Goal: Check status: Check status

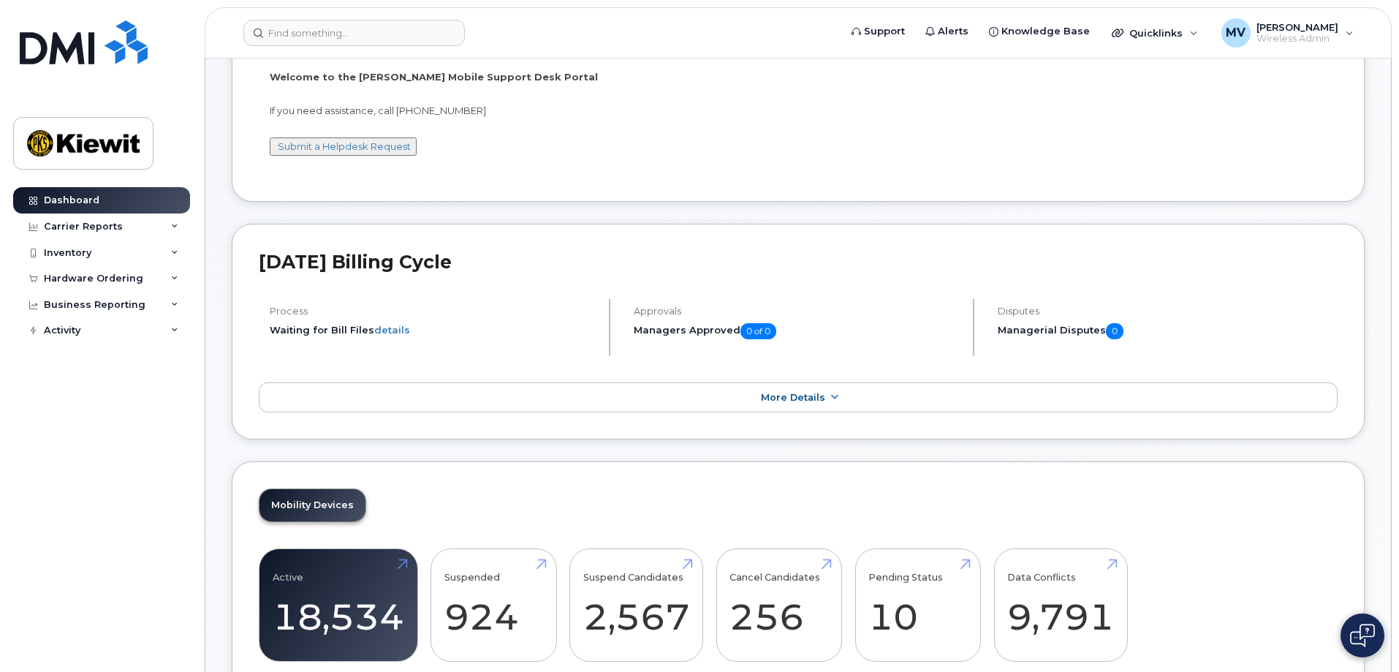
scroll to position [146, 0]
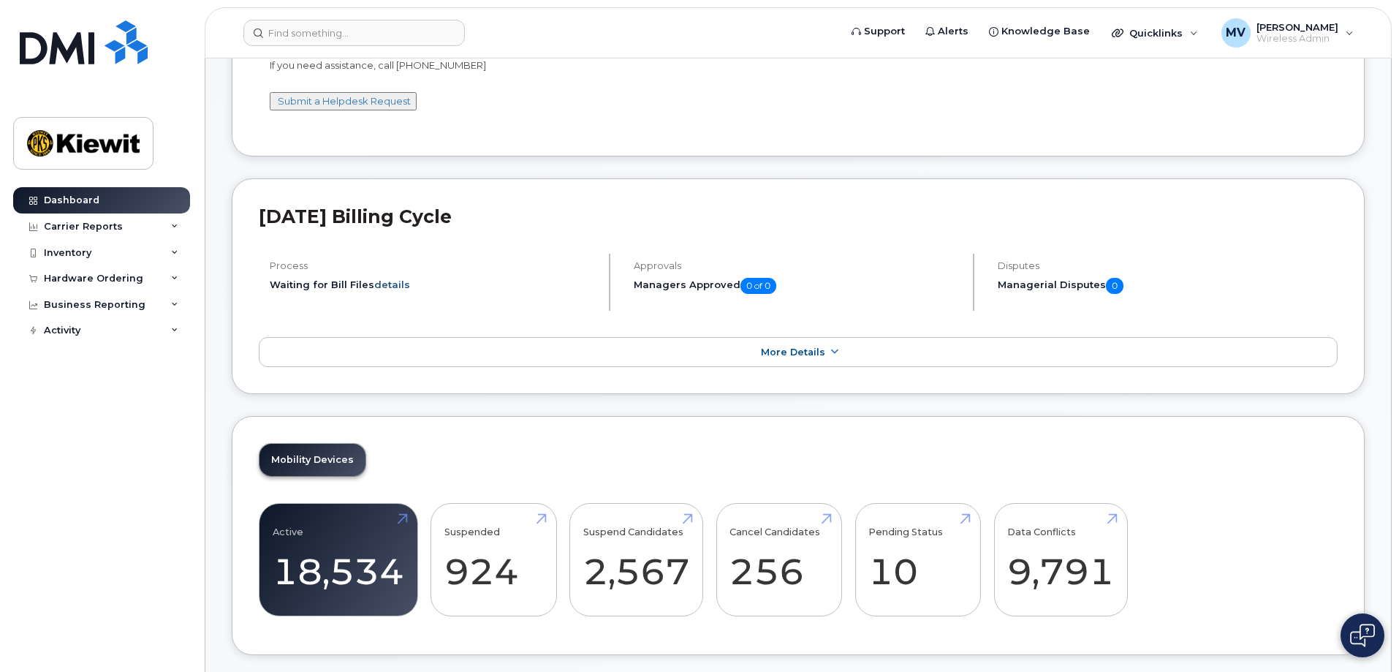
click at [389, 286] on link "details" at bounding box center [392, 284] width 36 height 12
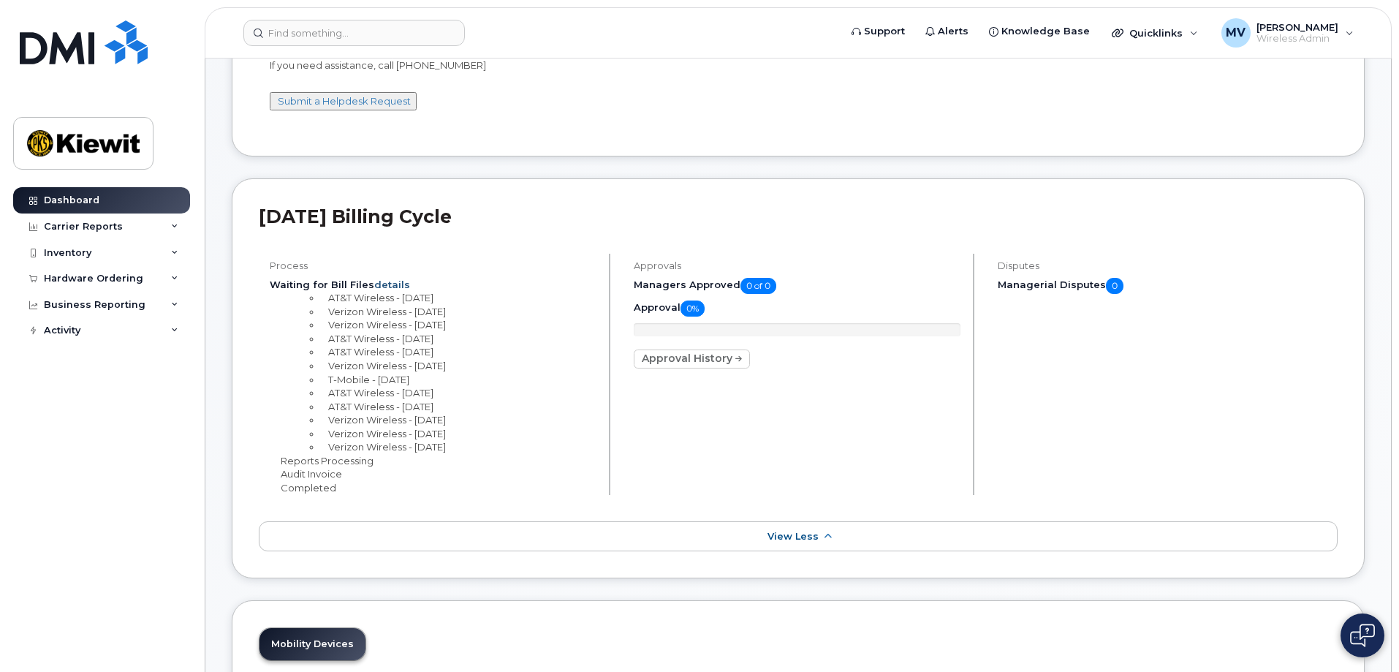
click at [389, 286] on link "details" at bounding box center [392, 284] width 36 height 12
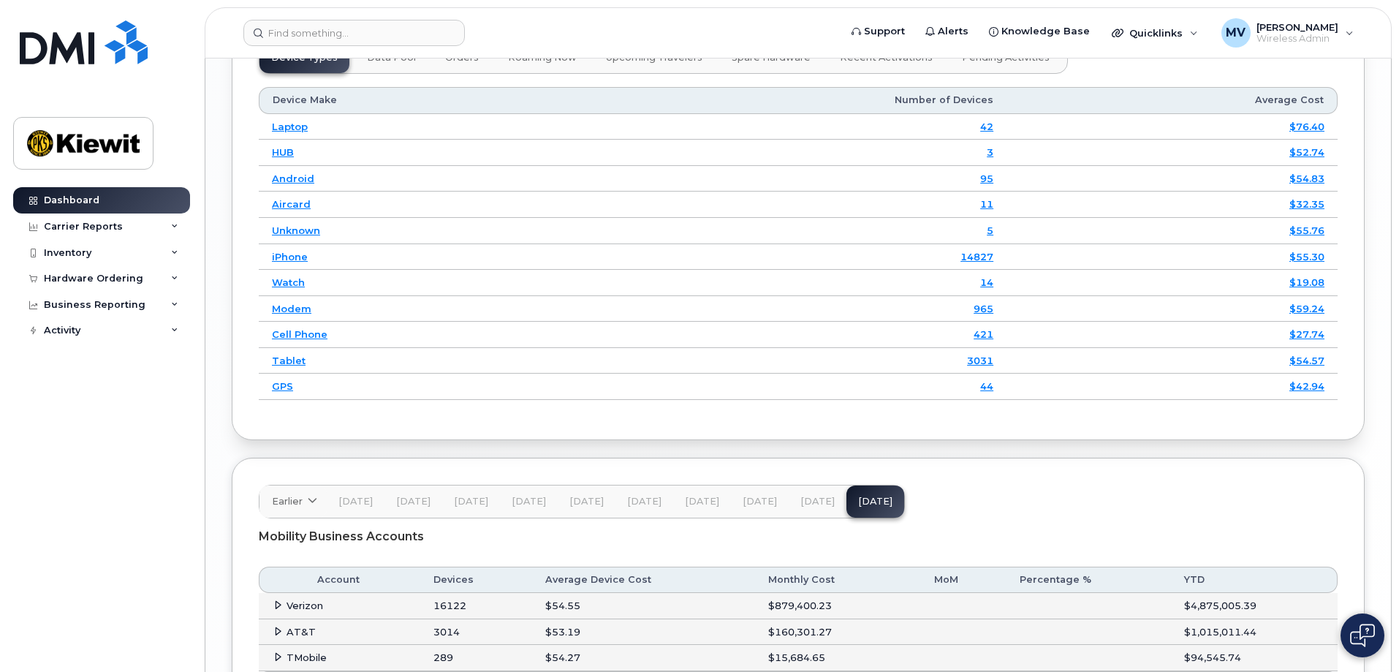
scroll to position [2305, 0]
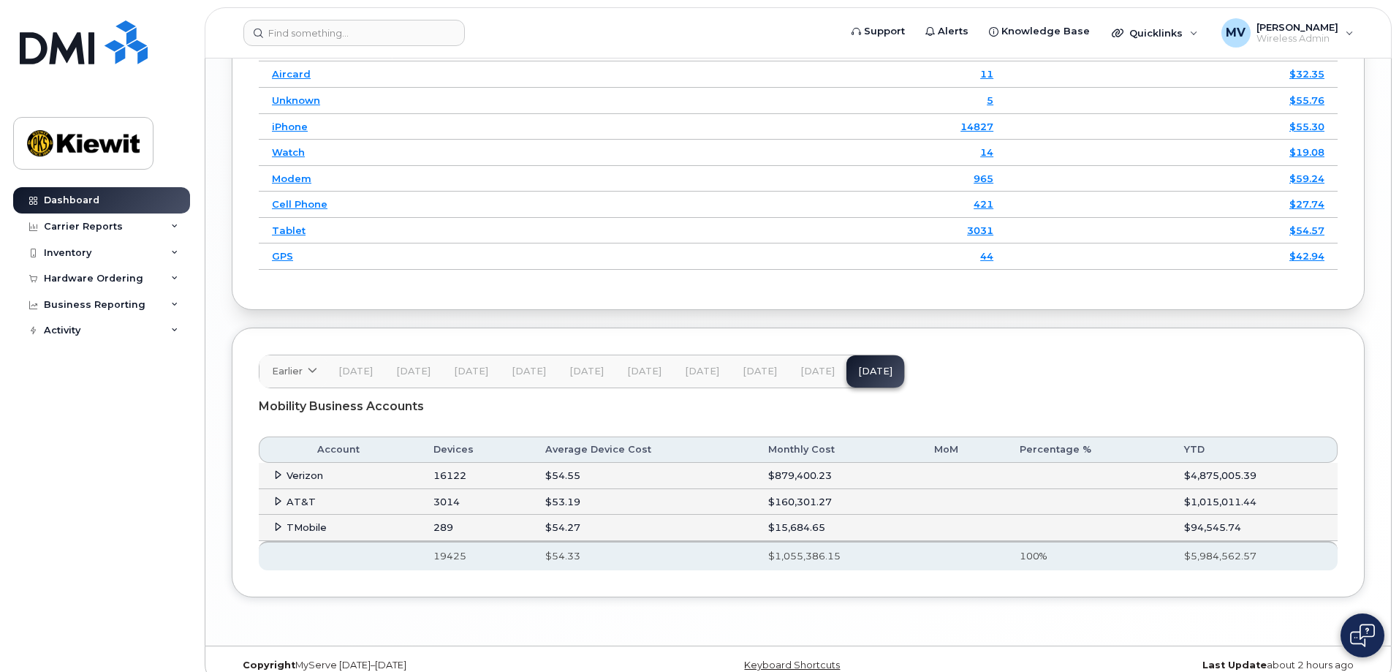
click at [274, 470] on icon at bounding box center [277, 474] width 9 height 9
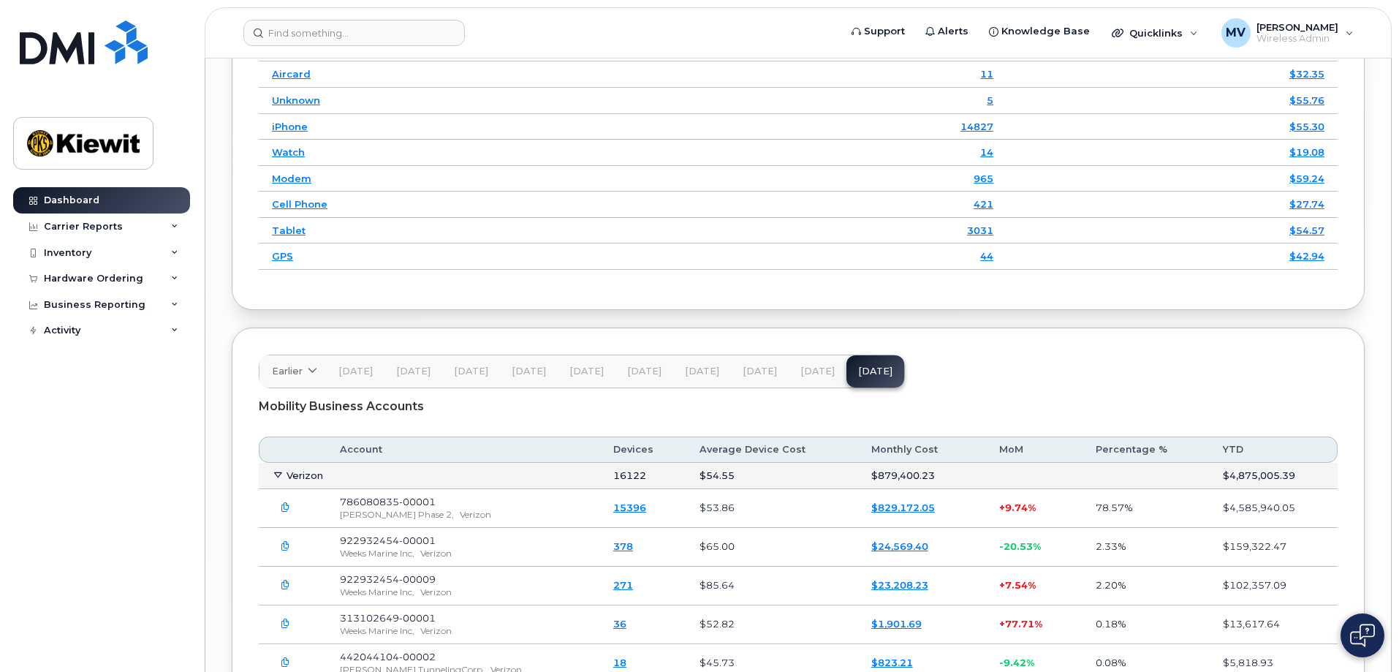
click at [274, 470] on icon at bounding box center [277, 474] width 9 height 9
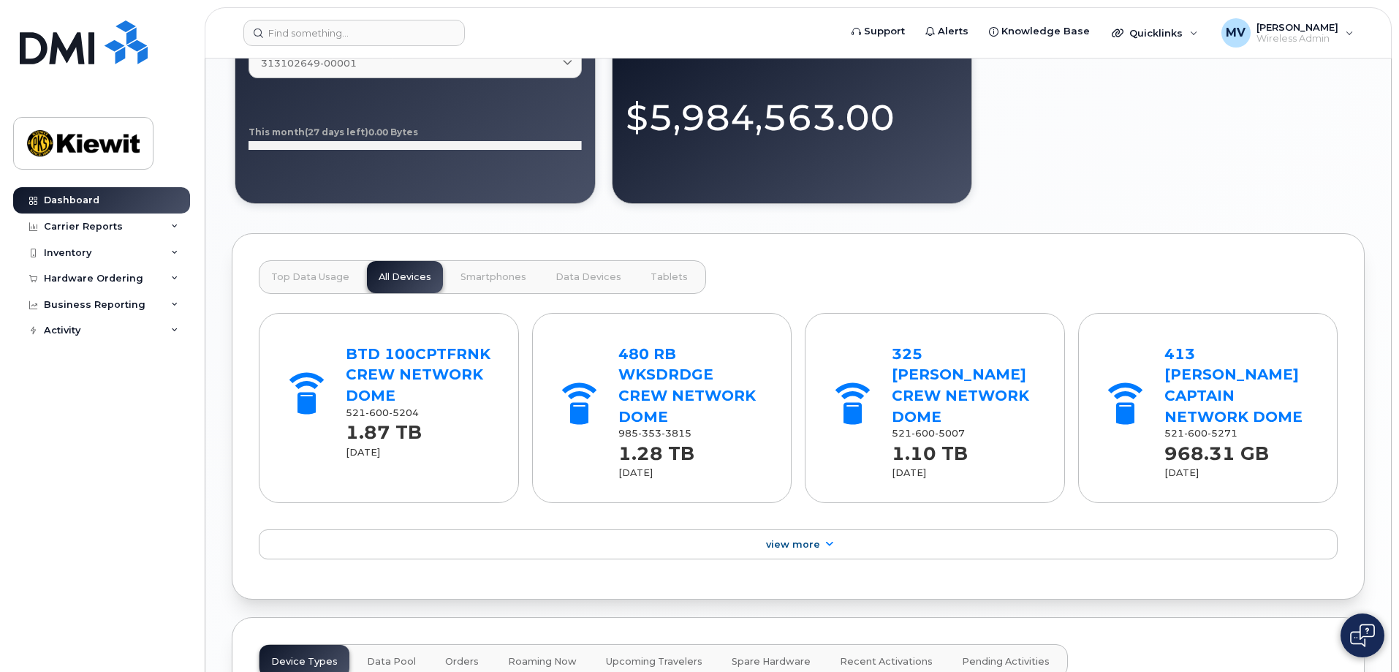
scroll to position [1575, 0]
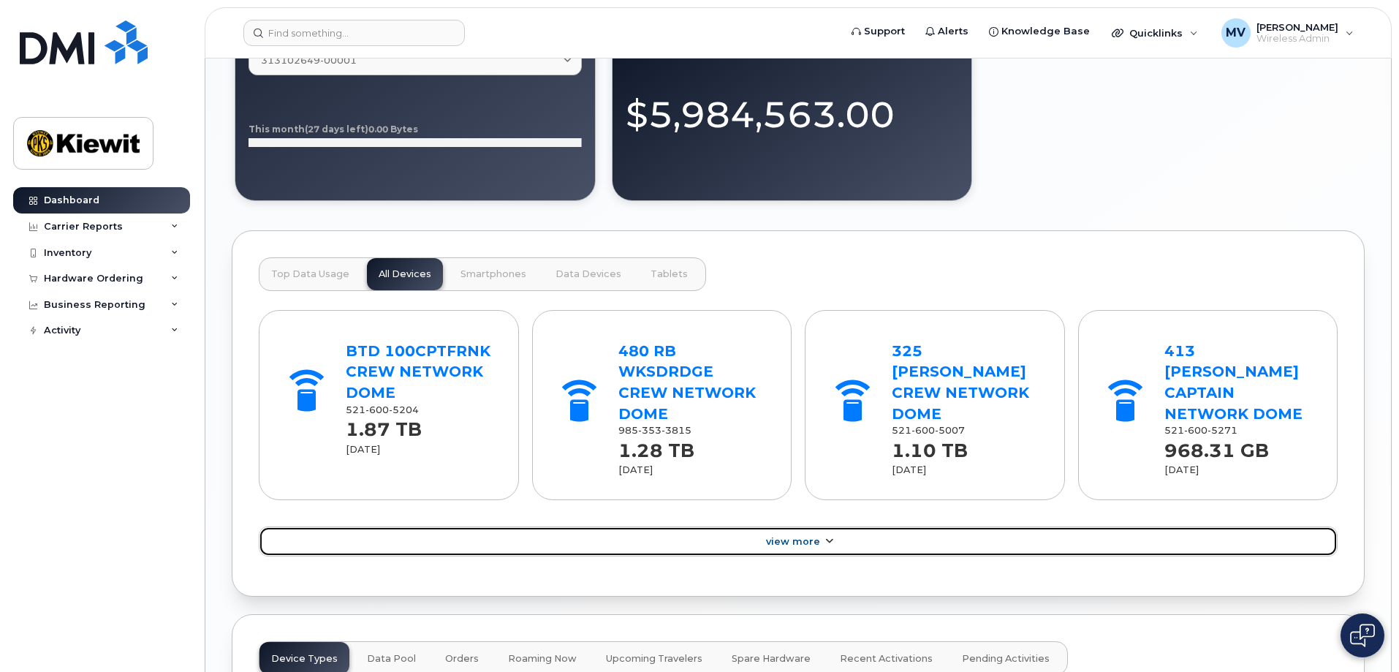
click at [688, 526] on link "View More" at bounding box center [798, 541] width 1079 height 31
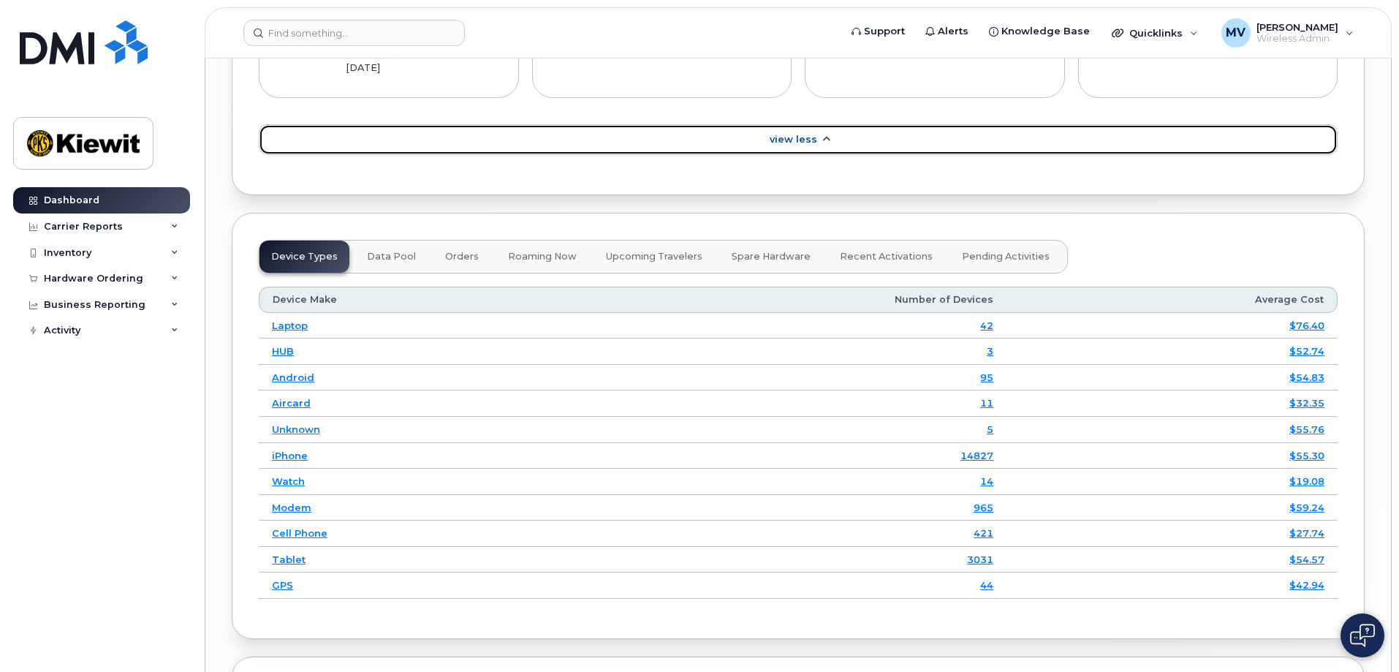
scroll to position [2598, 0]
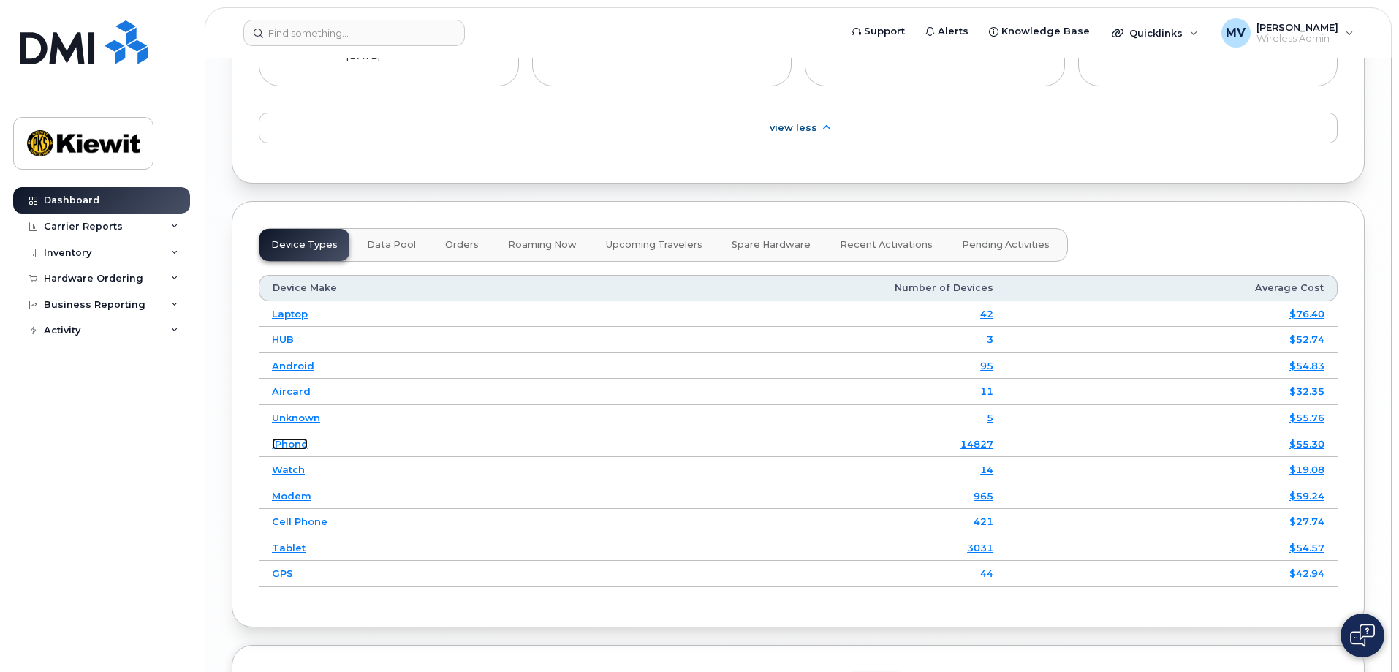
click at [283, 438] on link "iPhone" at bounding box center [290, 444] width 36 height 12
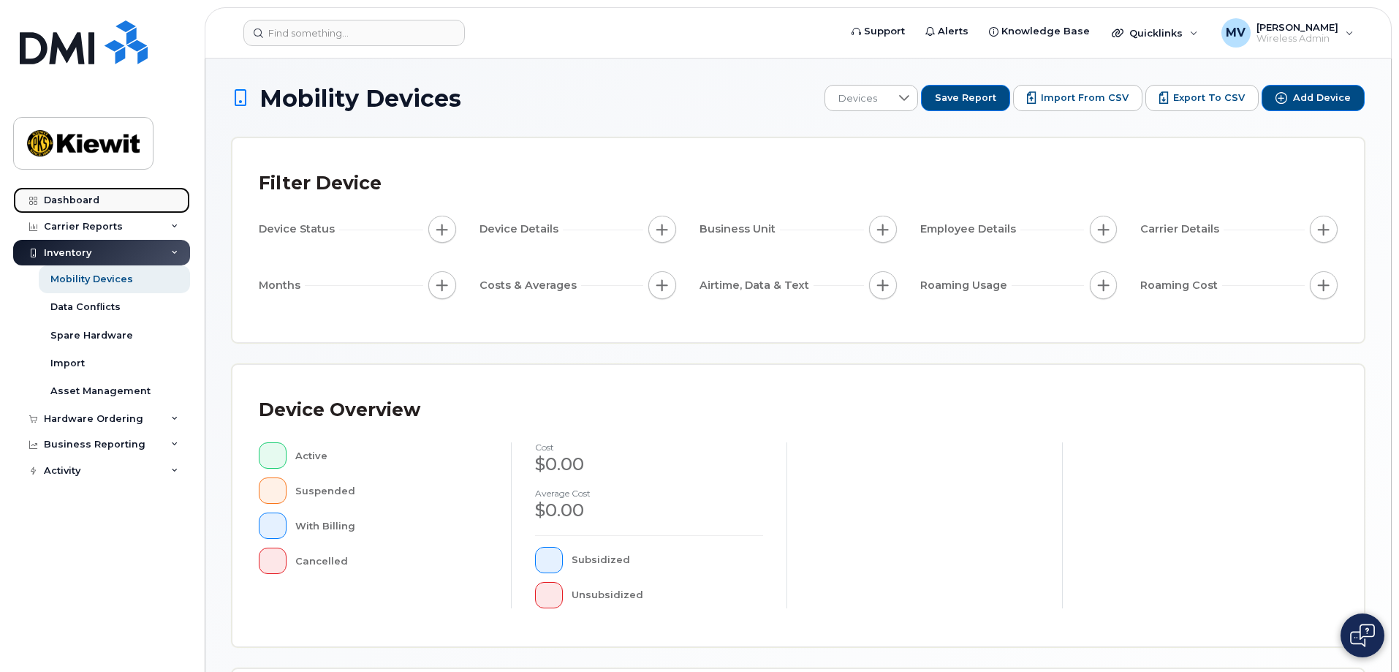
click at [80, 199] on div "Dashboard" at bounding box center [72, 200] width 56 height 12
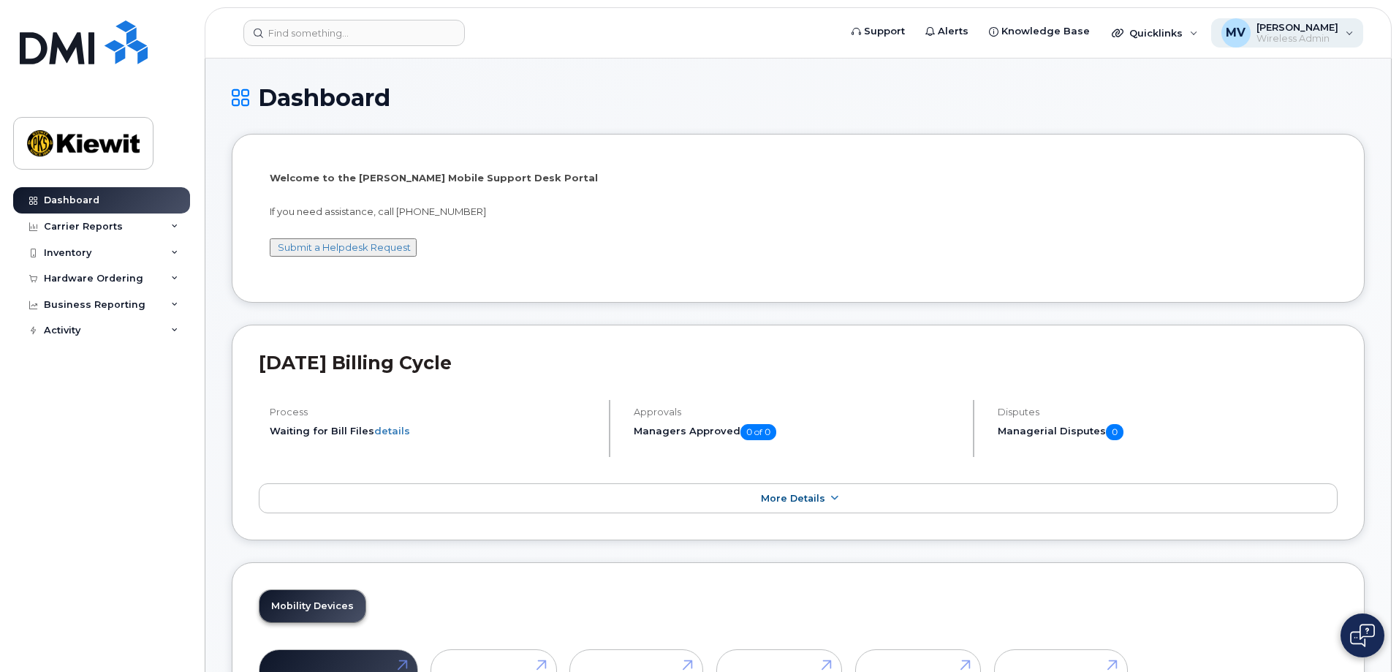
click at [1349, 33] on div "MV Maribel Vazquez Wireless Admin" at bounding box center [1287, 32] width 153 height 29
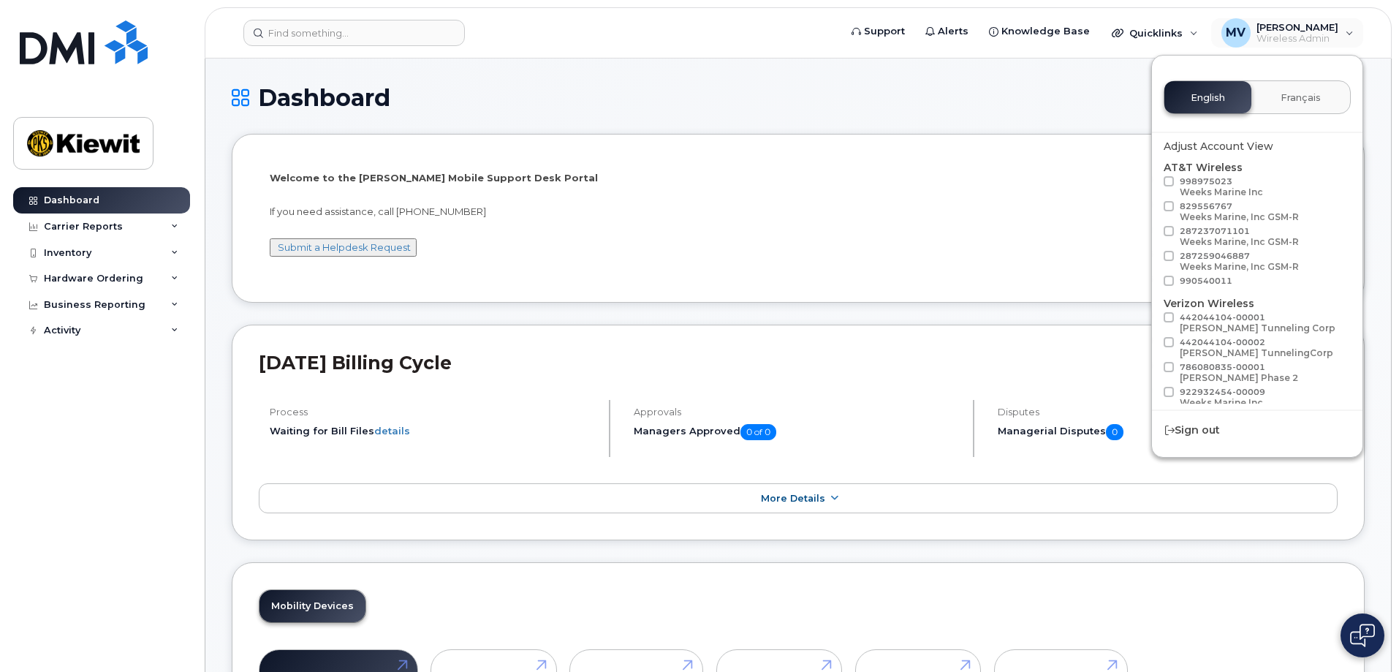
click at [802, 113] on div "Dashboard" at bounding box center [798, 109] width 1133 height 49
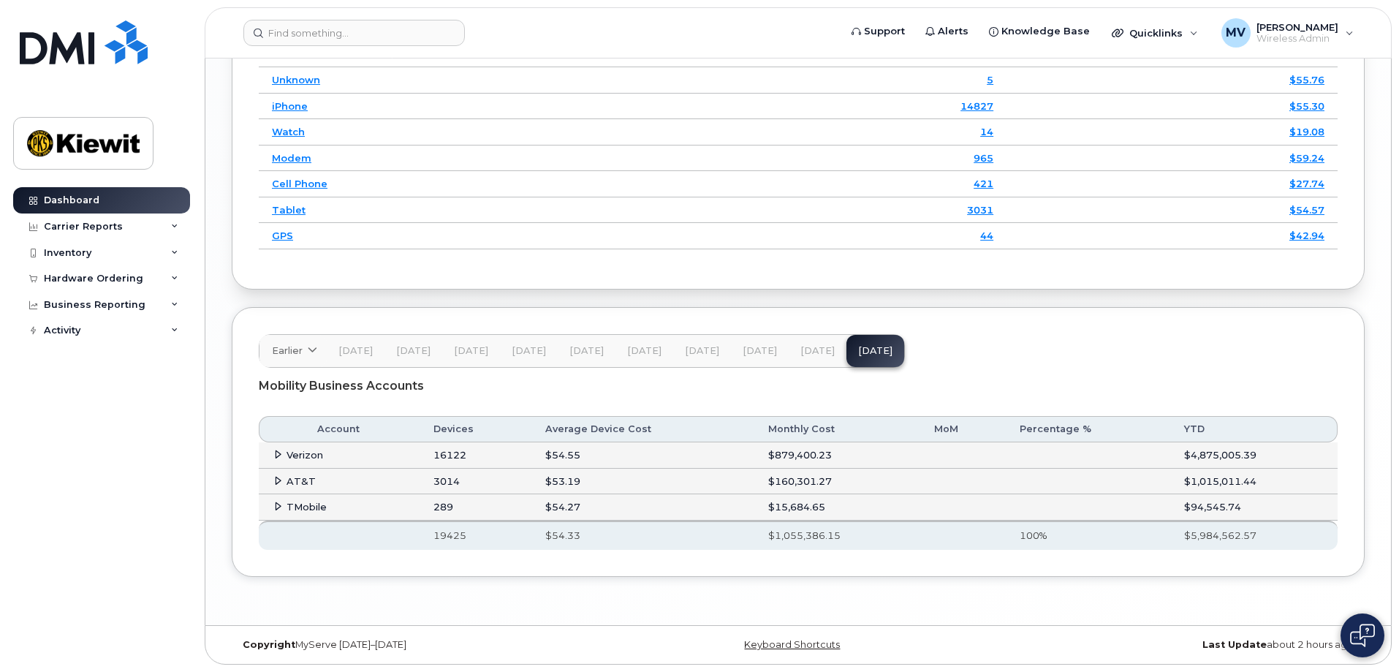
scroll to position [2180, 0]
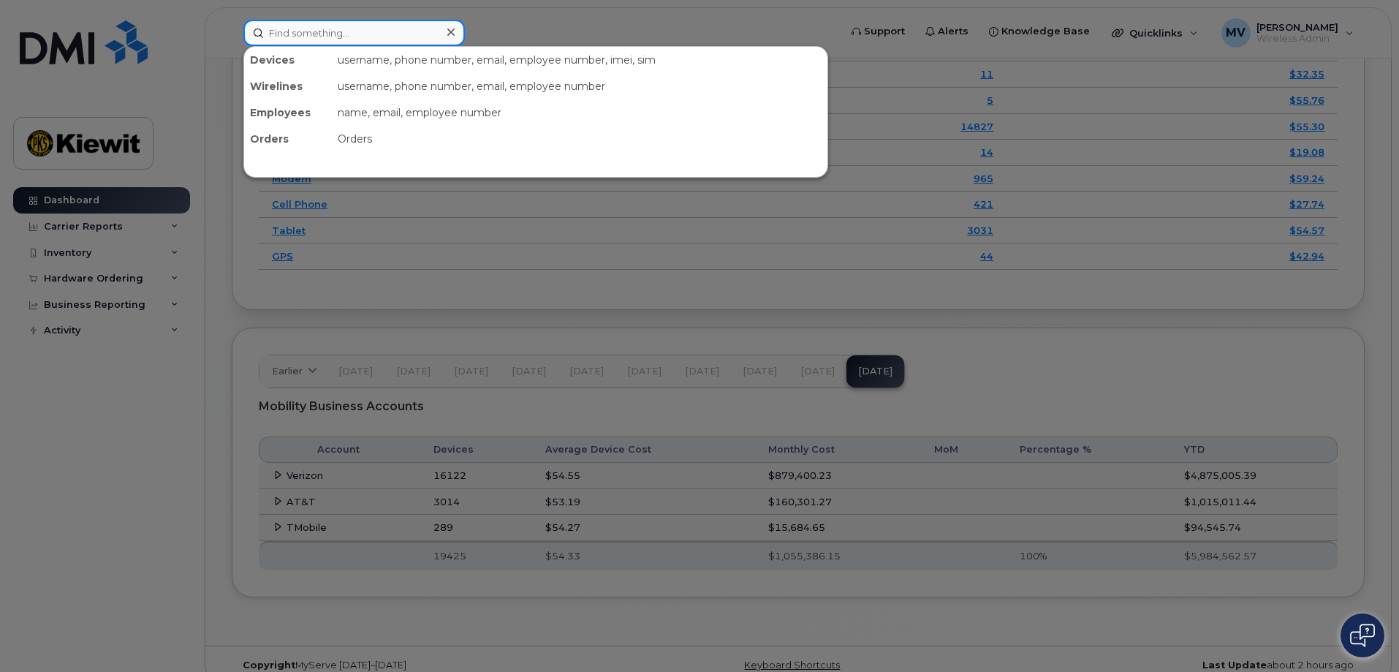
click at [438, 31] on input at bounding box center [353, 33] width 221 height 26
click at [432, 84] on div "username, phone number, email, employee number" at bounding box center [579, 86] width 495 height 26
click at [357, 37] on input at bounding box center [353, 33] width 221 height 26
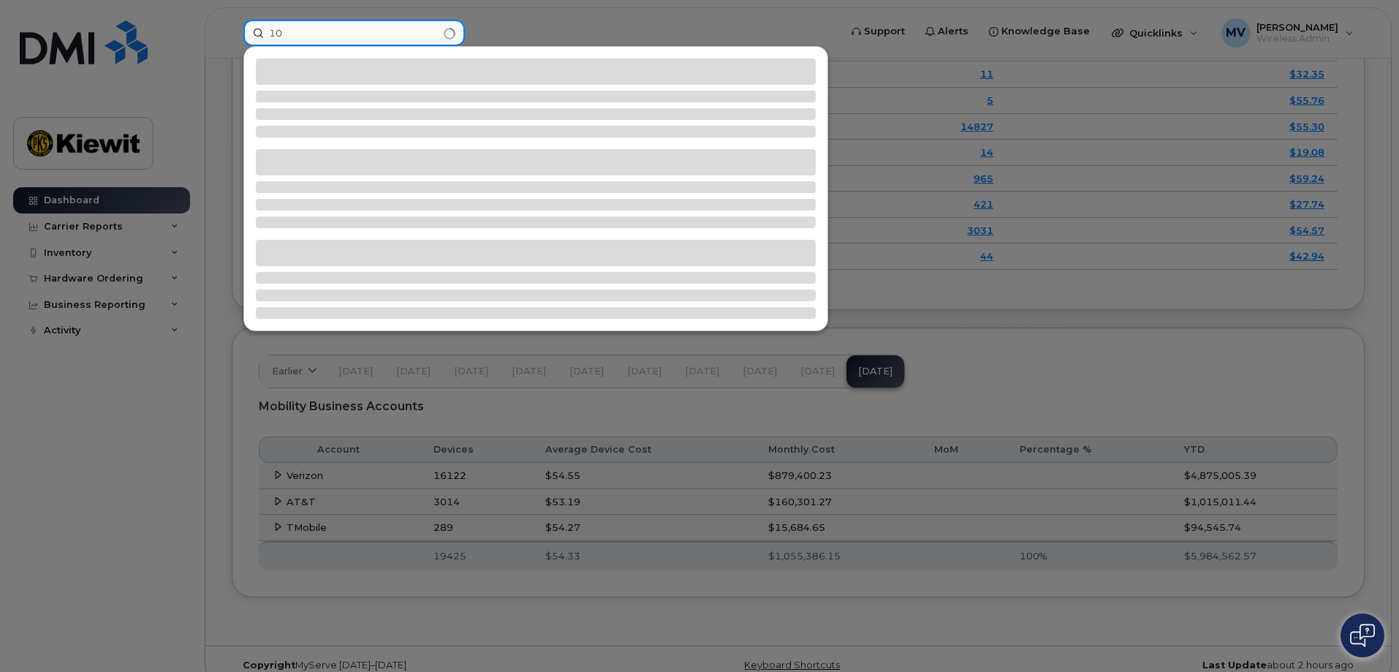
type input "1"
